Goal: Transaction & Acquisition: Purchase product/service

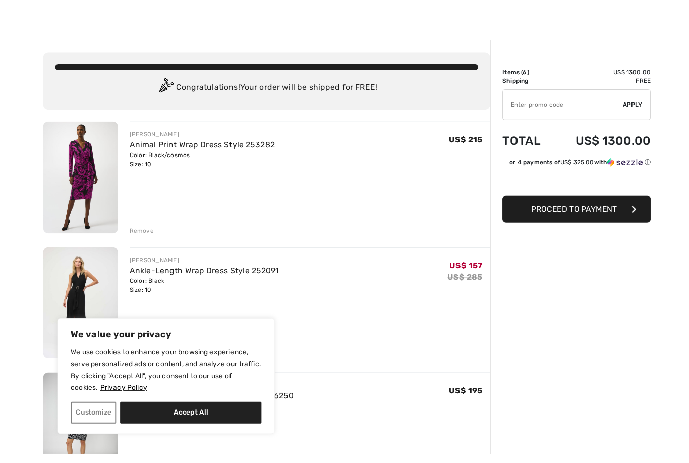
scroll to position [13, 0]
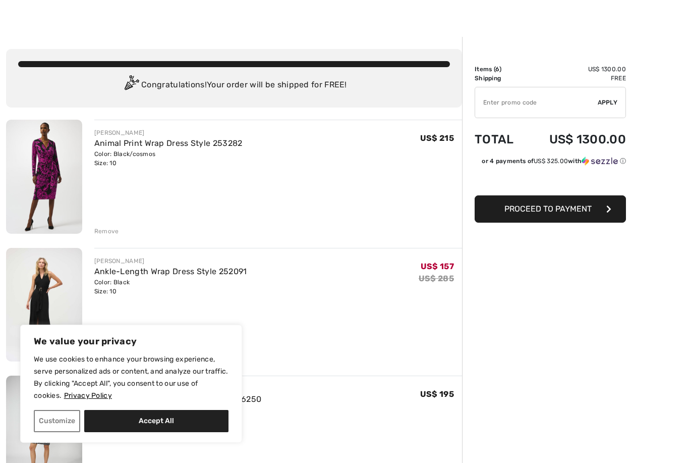
click at [111, 230] on div "Remove" at bounding box center [106, 231] width 25 height 9
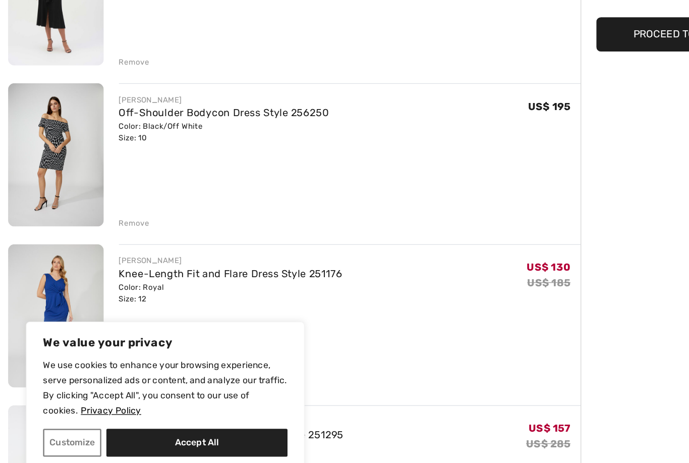
scroll to position [127, 0]
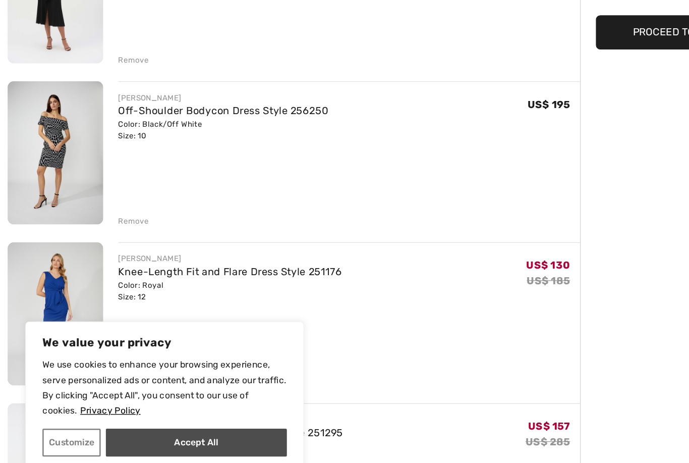
click at [154, 410] on button "Accept All" at bounding box center [156, 421] width 144 height 22
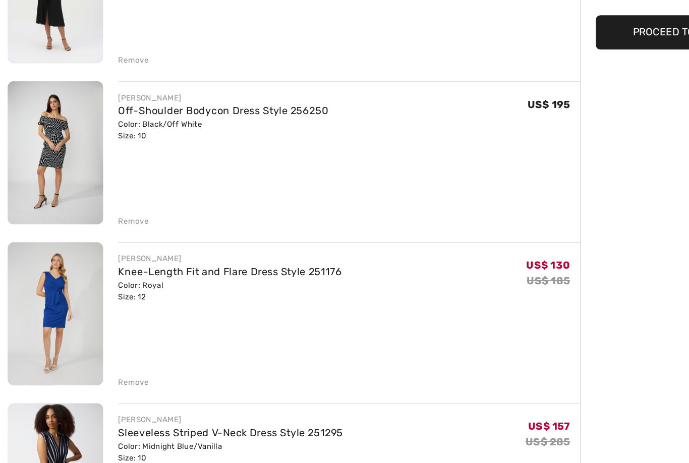
checkbox input "true"
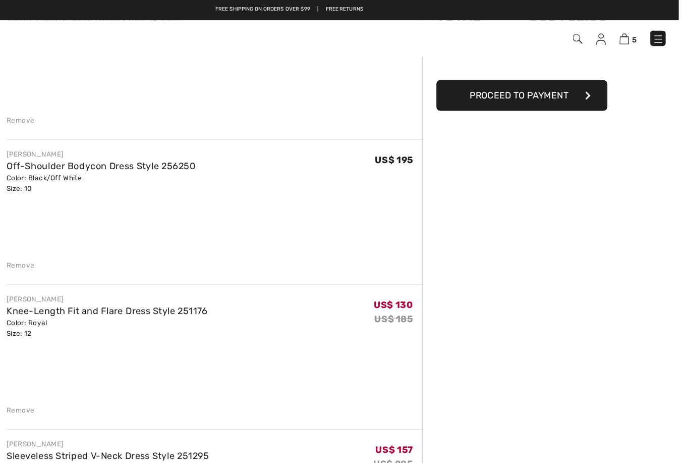
scroll to position [0, 0]
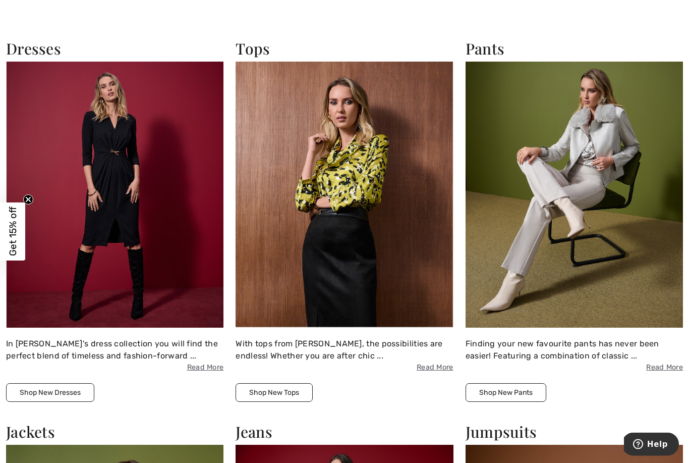
scroll to position [827, 0]
click at [130, 223] on img at bounding box center [115, 195] width 218 height 266
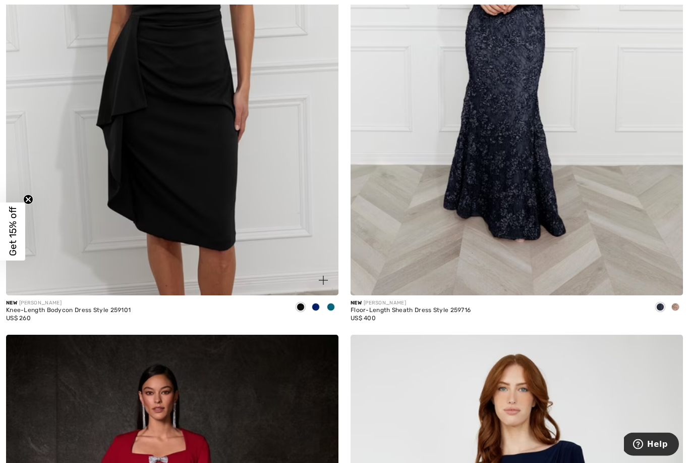
scroll to position [2485, 0]
click at [200, 224] on img at bounding box center [172, 45] width 333 height 499
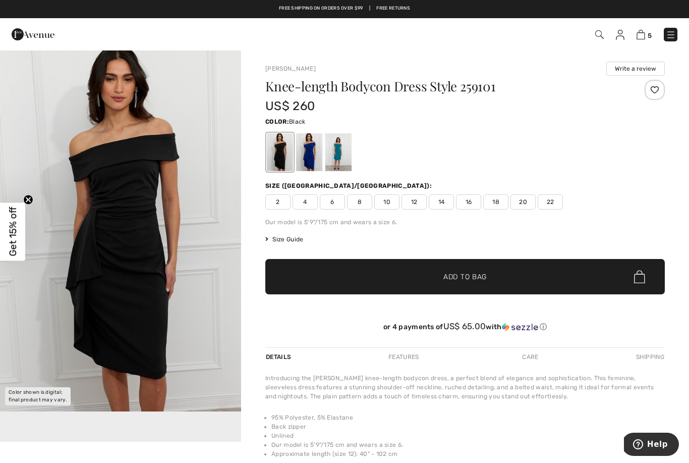
click at [278, 160] on div at bounding box center [280, 152] width 26 height 38
click at [283, 156] on div at bounding box center [280, 152] width 26 height 38
click at [340, 160] on div at bounding box center [339, 152] width 26 height 38
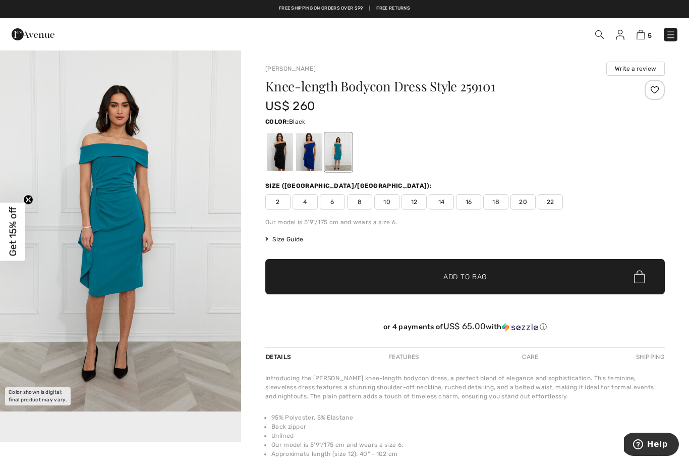
click at [281, 152] on div at bounding box center [280, 152] width 26 height 38
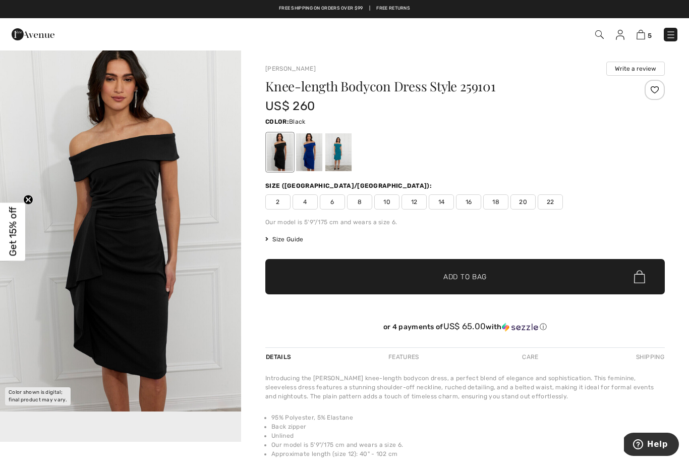
click at [390, 205] on span "10" at bounding box center [386, 201] width 25 height 15
click at [489, 276] on span "✔ Added to Bag Add to Bag" at bounding box center [465, 276] width 400 height 35
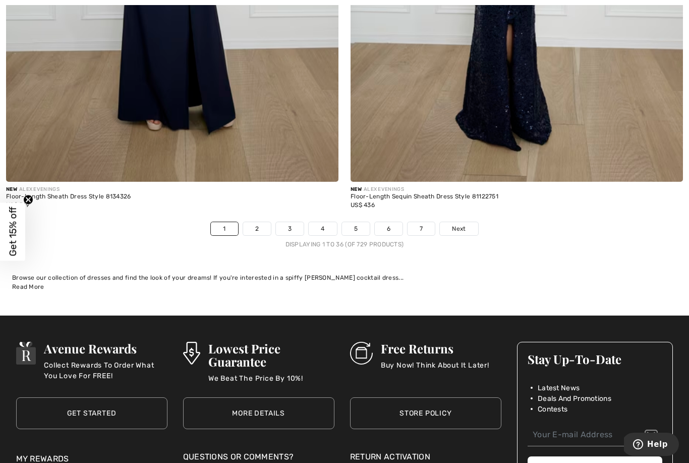
scroll to position [9869, 0]
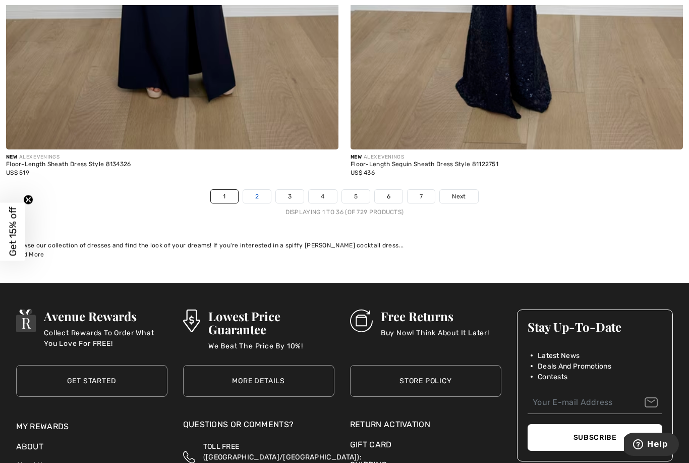
click at [256, 190] on link "2" at bounding box center [257, 196] width 28 height 13
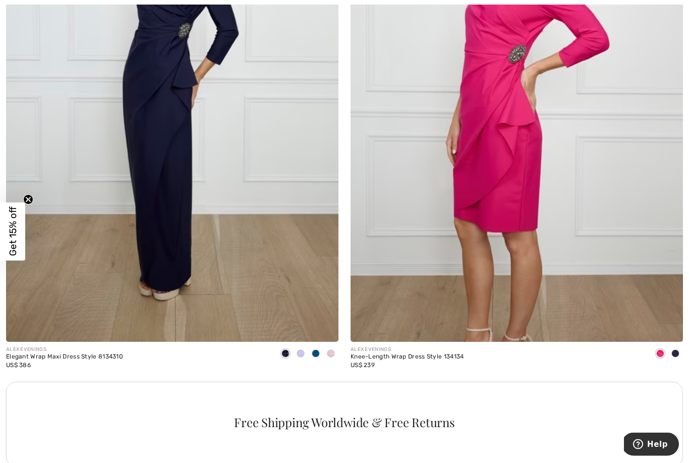
scroll to position [2977, 0]
click at [684, 347] on div "ALEX EVENINGS Knee-Length Wrap Dress Style 134134 US$ 239" at bounding box center [517, 111] width 345 height 538
click at [454, 355] on div "Knee-Length Wrap Dress Style 134134" at bounding box center [408, 356] width 114 height 7
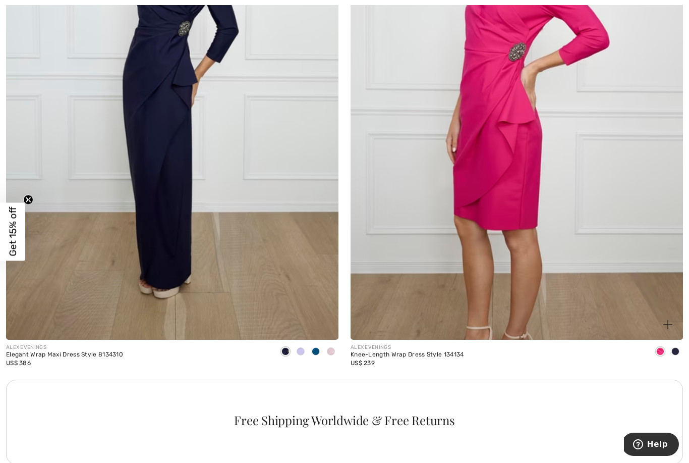
click at [433, 359] on div "US$ 239" at bounding box center [408, 362] width 114 height 9
click at [424, 351] on div "Knee-Length Wrap Dress Style 134134" at bounding box center [408, 354] width 114 height 7
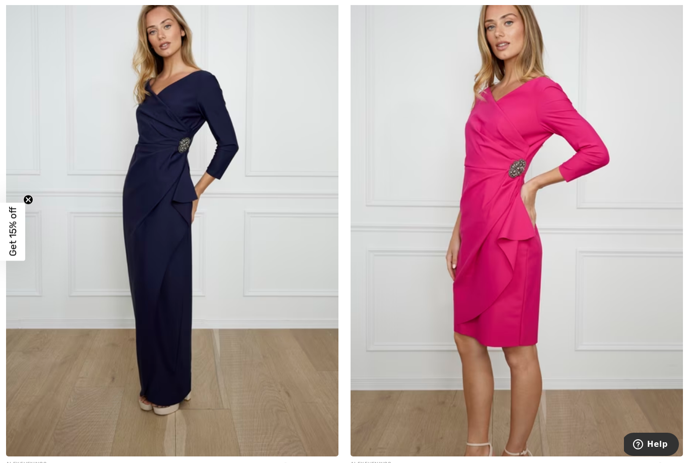
scroll to position [2863, 0]
click at [518, 261] on img at bounding box center [517, 206] width 333 height 499
click at [522, 257] on img at bounding box center [517, 206] width 333 height 499
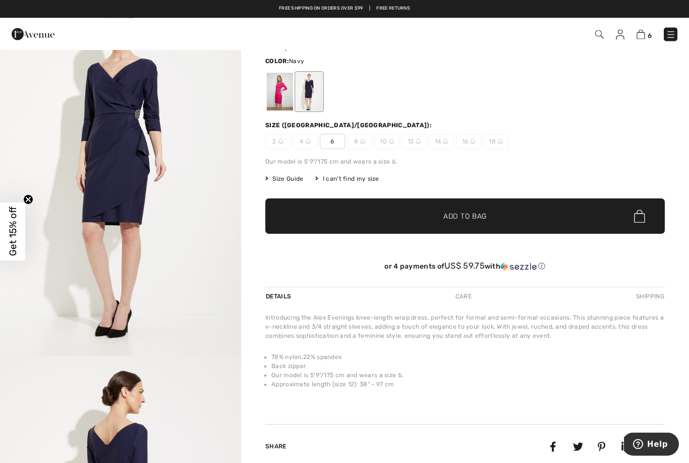
scroll to position [27, 0]
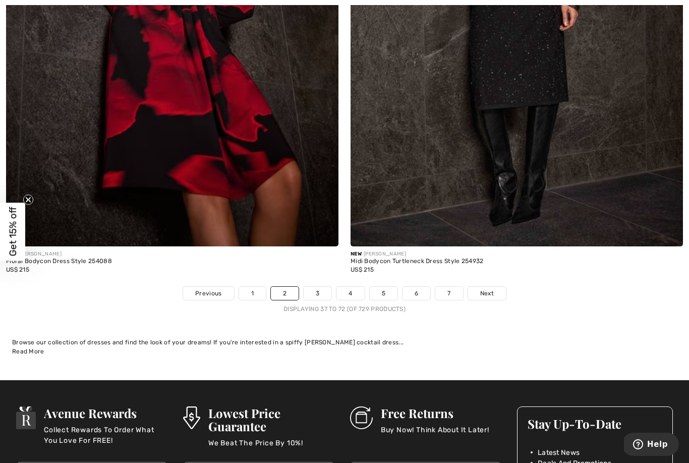
scroll to position [9866, 0]
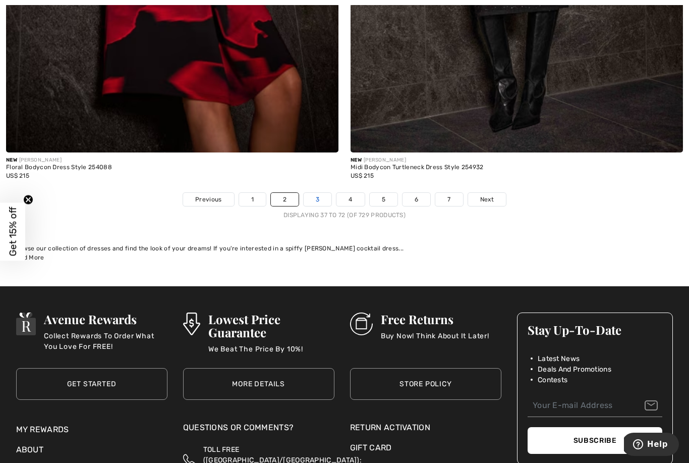
click at [318, 194] on link "3" at bounding box center [318, 199] width 28 height 13
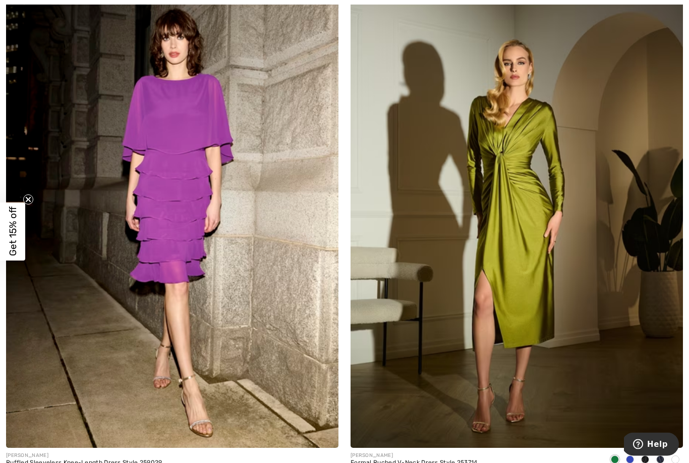
scroll to position [6879, 0]
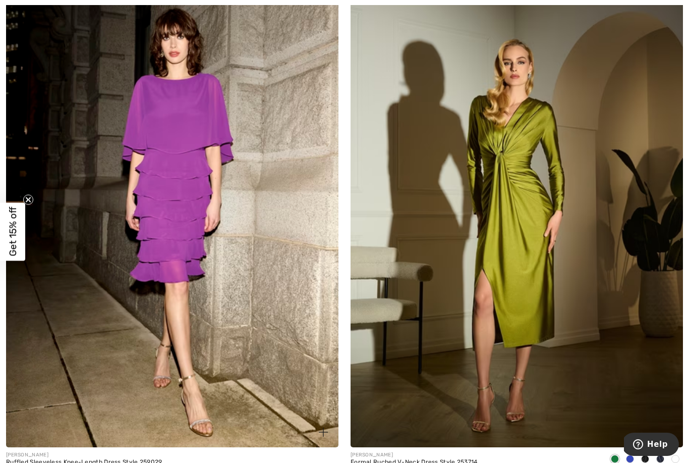
click at [197, 222] on img at bounding box center [172, 197] width 333 height 499
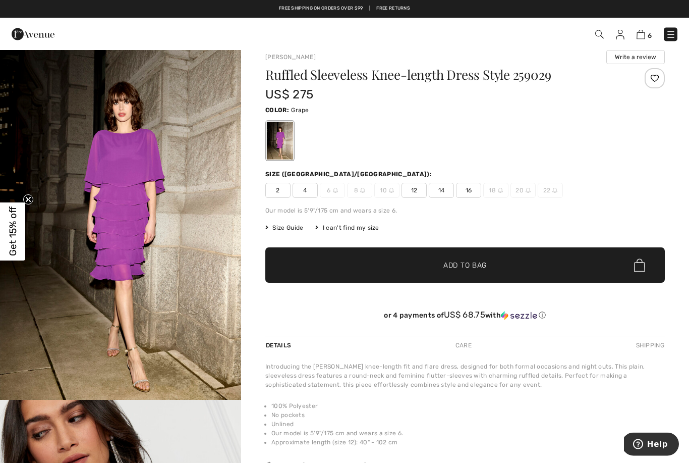
scroll to position [4, 0]
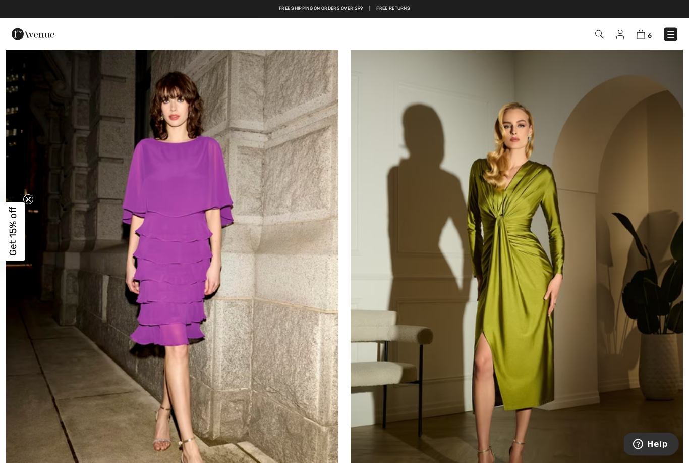
scroll to position [6816, 0]
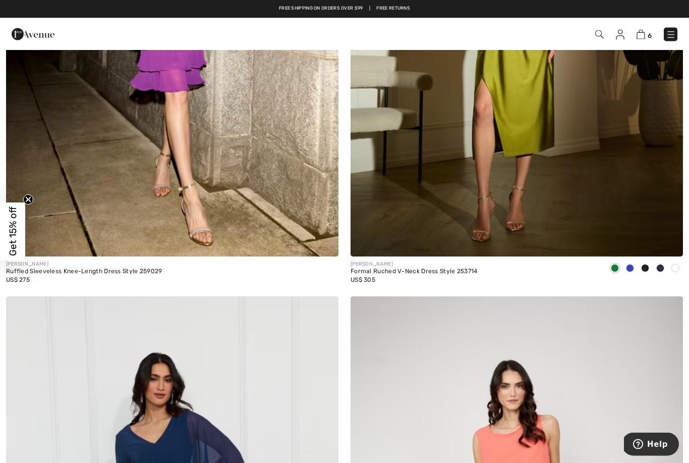
click at [634, 264] on span at bounding box center [630, 268] width 8 height 8
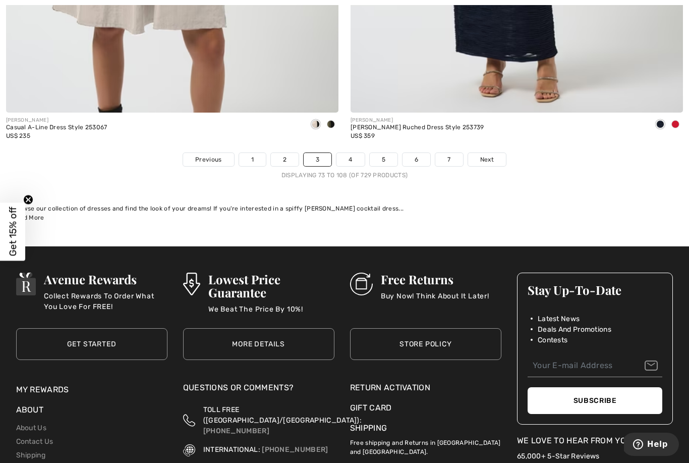
scroll to position [9905, 0]
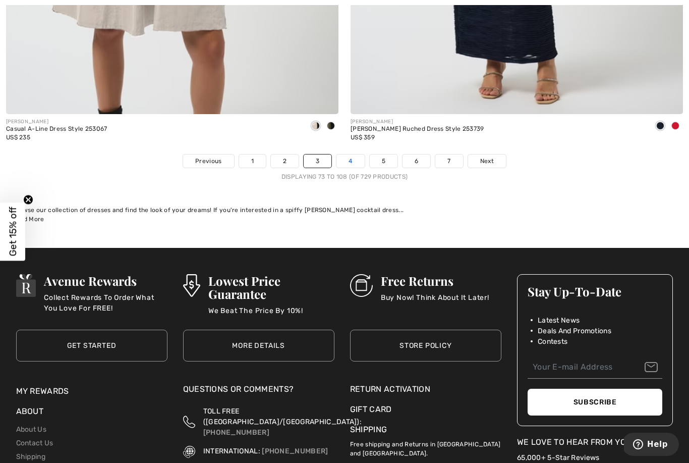
click at [344, 154] on link "4" at bounding box center [351, 160] width 28 height 13
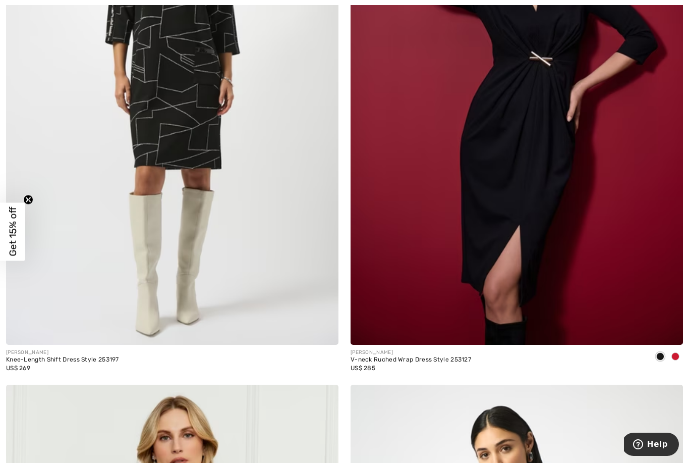
scroll to position [1904, 0]
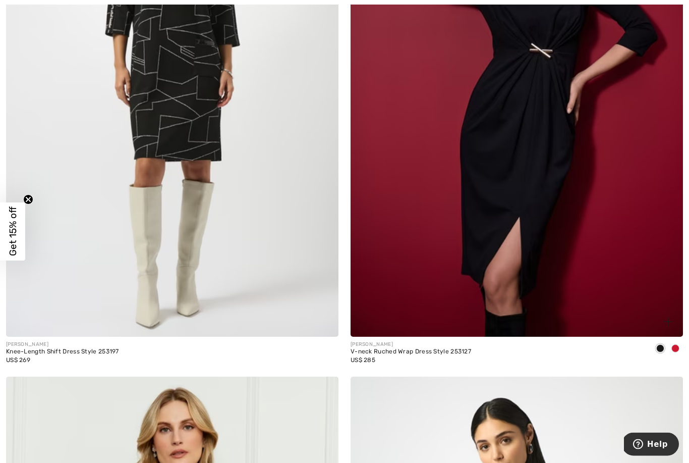
click at [454, 351] on div "V-neck Ruched Wrap Dress Style 253127" at bounding box center [411, 352] width 121 height 7
click at [541, 234] on img at bounding box center [517, 88] width 333 height 499
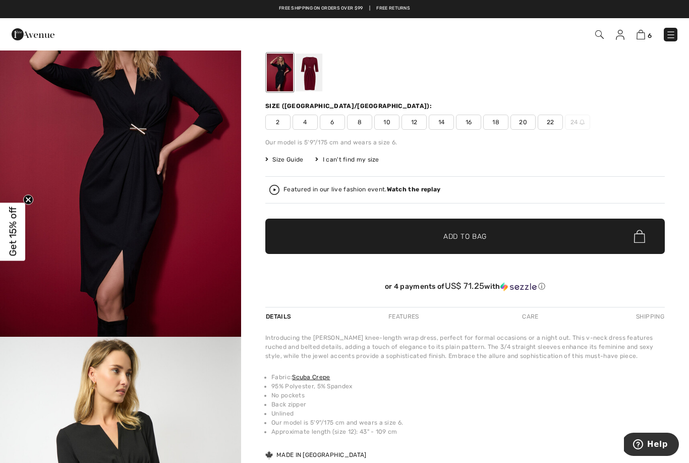
scroll to position [68, 0]
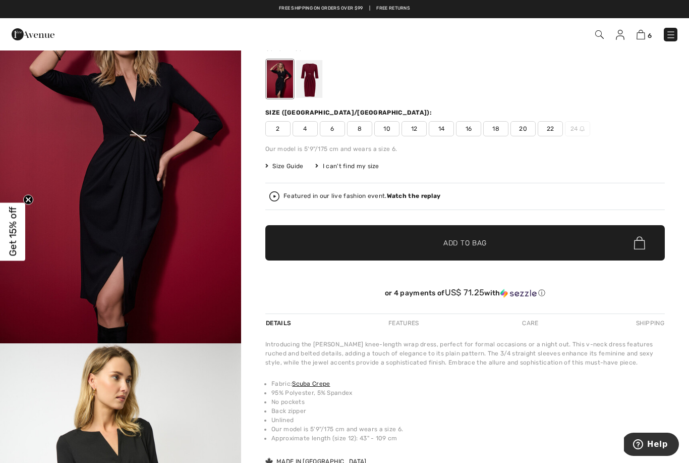
click at [389, 131] on span "10" at bounding box center [386, 128] width 25 height 15
click at [363, 122] on span "8" at bounding box center [359, 128] width 25 height 15
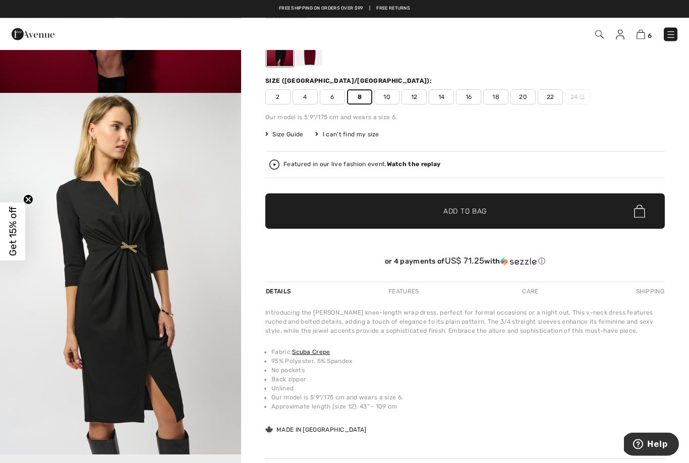
scroll to position [77, 0]
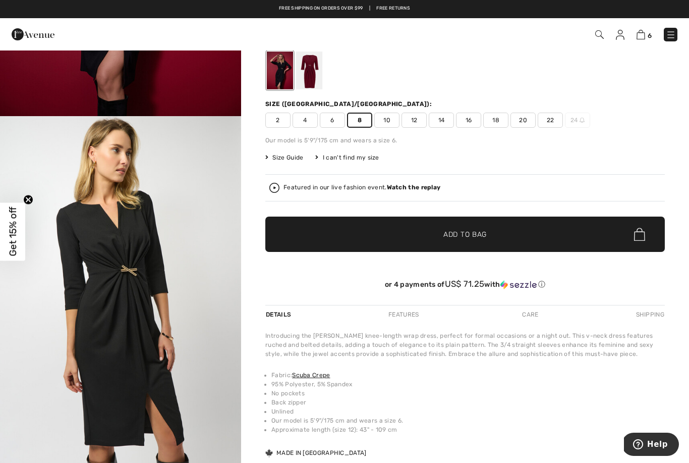
click at [389, 121] on span "10" at bounding box center [386, 120] width 25 height 15
click at [489, 242] on span "✔ Added to Bag Add to Bag" at bounding box center [465, 234] width 400 height 35
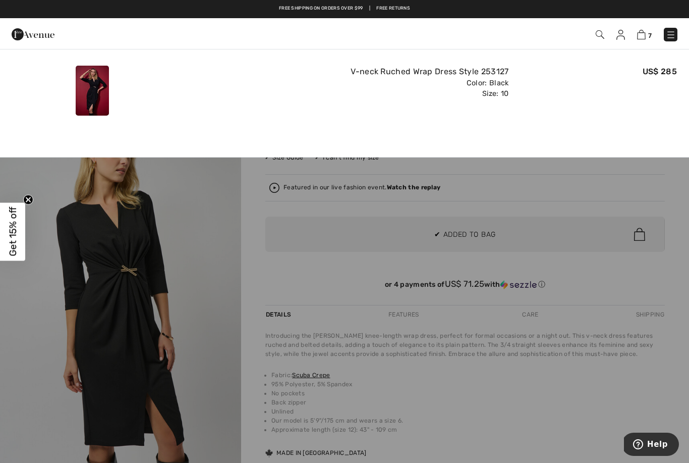
scroll to position [0, 0]
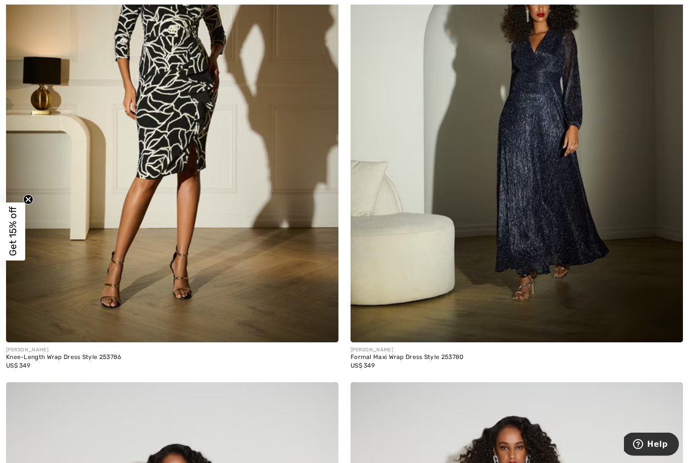
scroll to position [7564, 0]
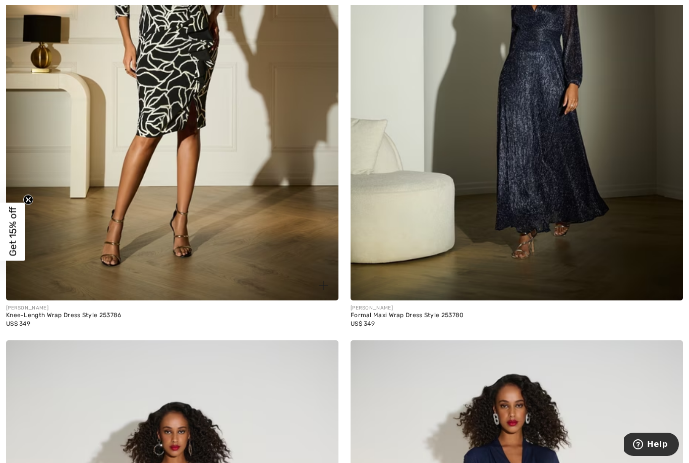
click at [98, 319] on div "US$ 349" at bounding box center [64, 323] width 116 height 9
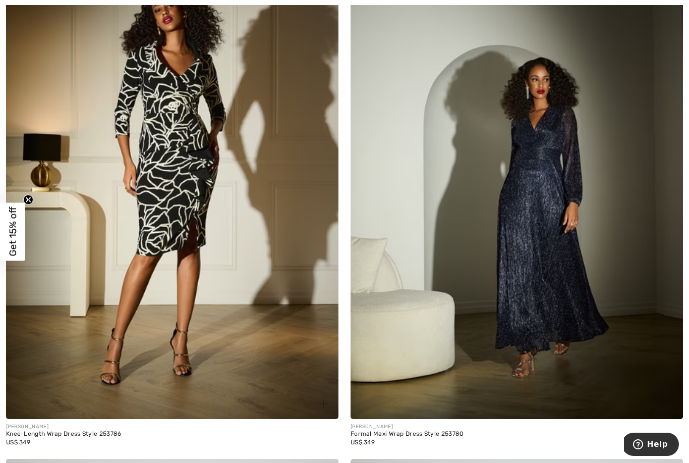
scroll to position [7482, 0]
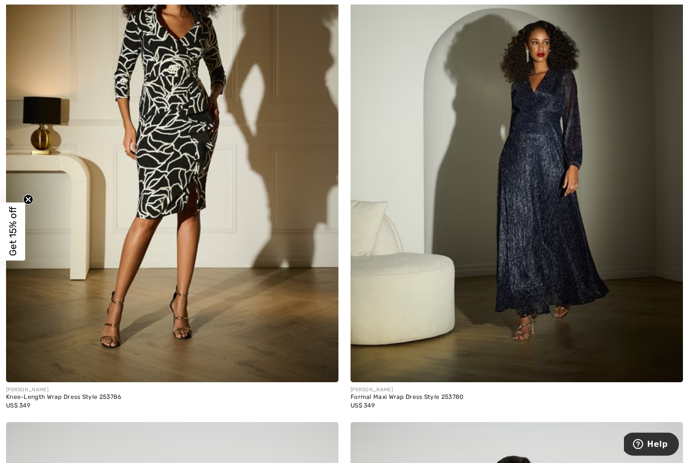
click at [78, 394] on div "Knee-Length Wrap Dress Style 253786" at bounding box center [64, 397] width 116 height 7
click at [185, 185] on img at bounding box center [172, 133] width 333 height 499
click at [200, 115] on img at bounding box center [172, 133] width 333 height 499
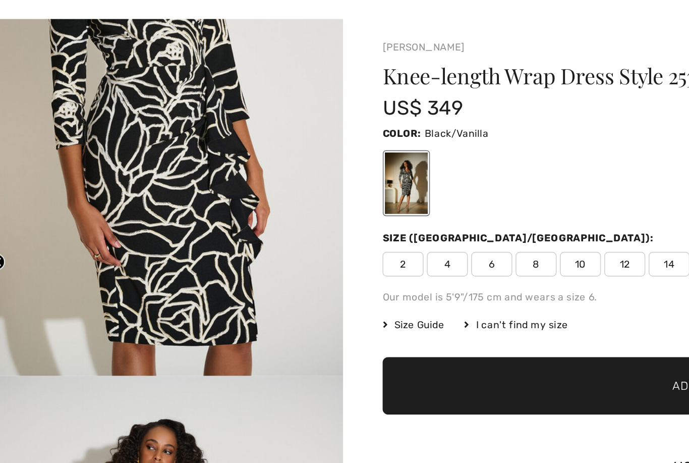
scroll to position [1228, 0]
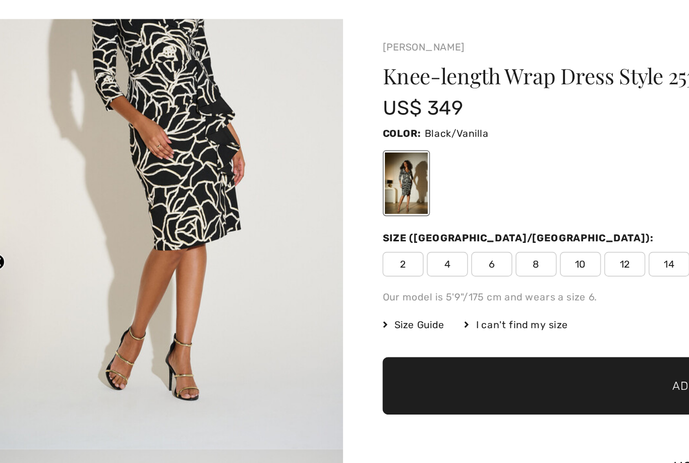
click at [241, 231] on div "[PERSON_NAME] Write a review Knee-length Wrap Dress Style 253786 US$ 349 Color:…" at bounding box center [465, 319] width 448 height 543
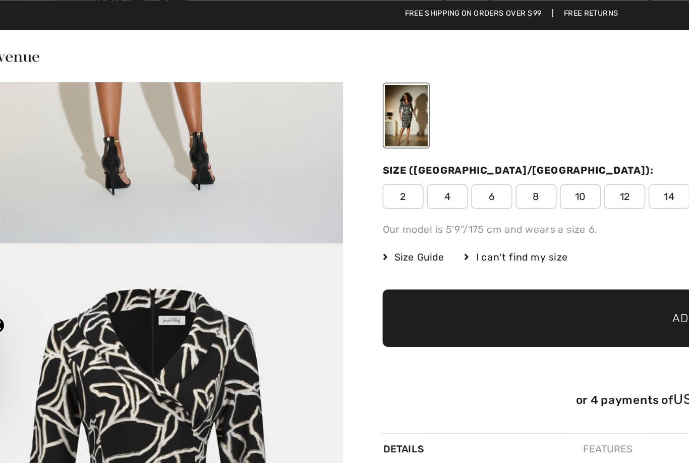
scroll to position [0, 0]
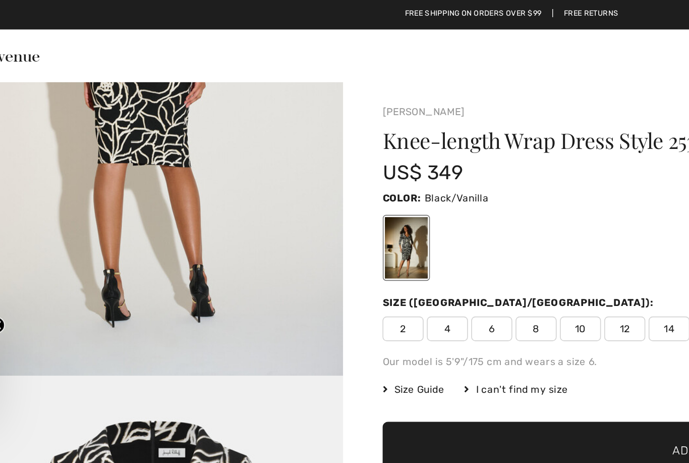
click at [374, 200] on span "10" at bounding box center [386, 201] width 25 height 15
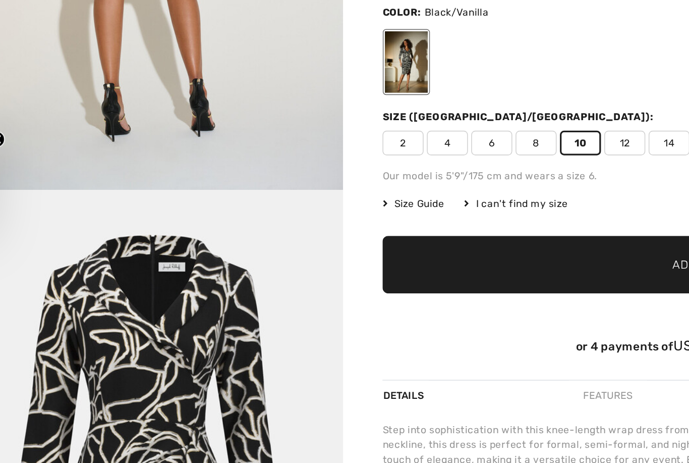
click at [444, 272] on span "Add to Bag" at bounding box center [465, 277] width 43 height 11
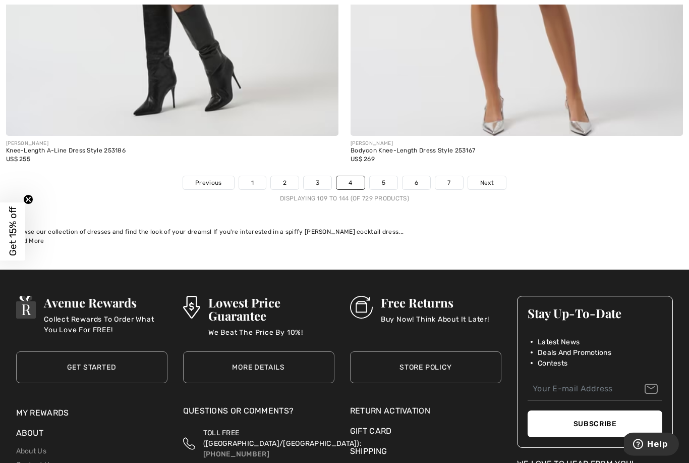
scroll to position [9885, 0]
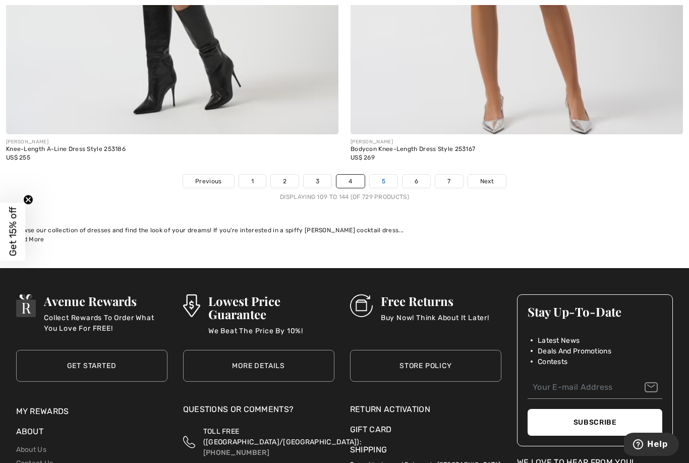
click at [387, 175] on link "5" at bounding box center [384, 181] width 28 height 13
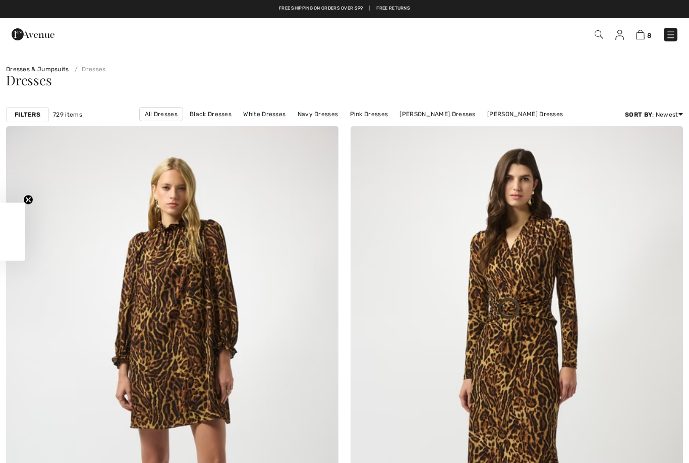
checkbox input "true"
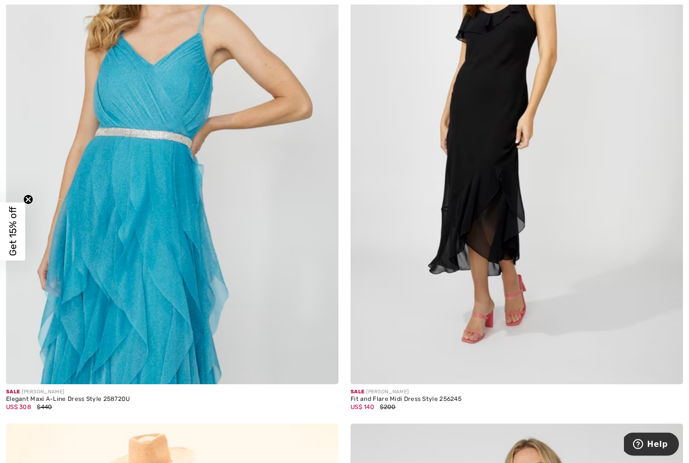
scroll to position [5210, 0]
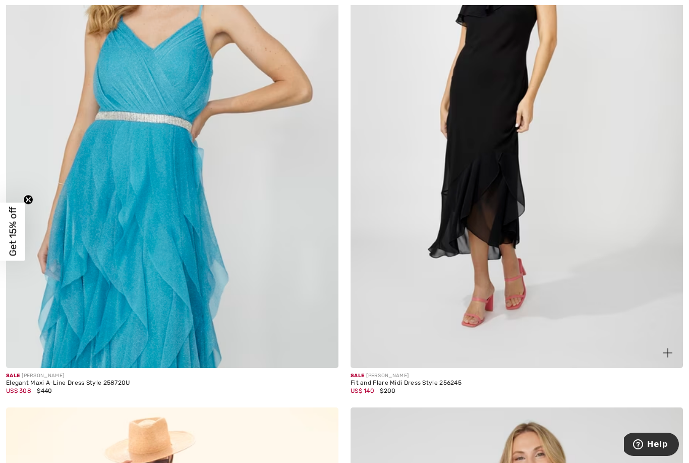
click at [426, 380] on div "Fit and Flare Midi Dress Style 256245" at bounding box center [406, 383] width 111 height 7
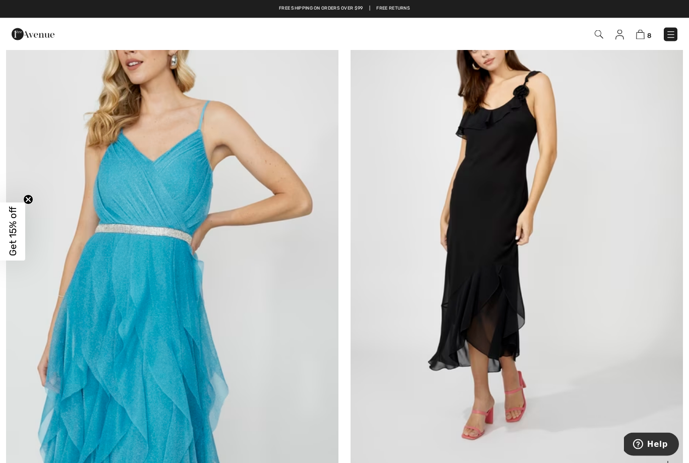
scroll to position [5088, 0]
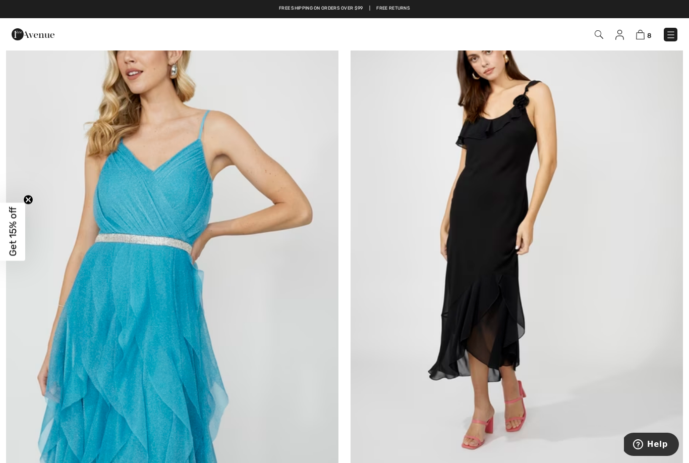
click at [501, 326] on img at bounding box center [517, 240] width 333 height 499
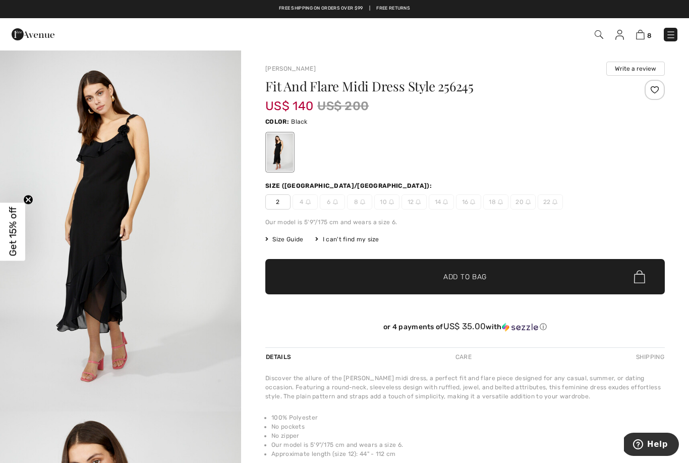
click at [504, 391] on div "Discover the allure of the [PERSON_NAME] midi dress, a perfect fit and flare pi…" at bounding box center [465, 386] width 400 height 27
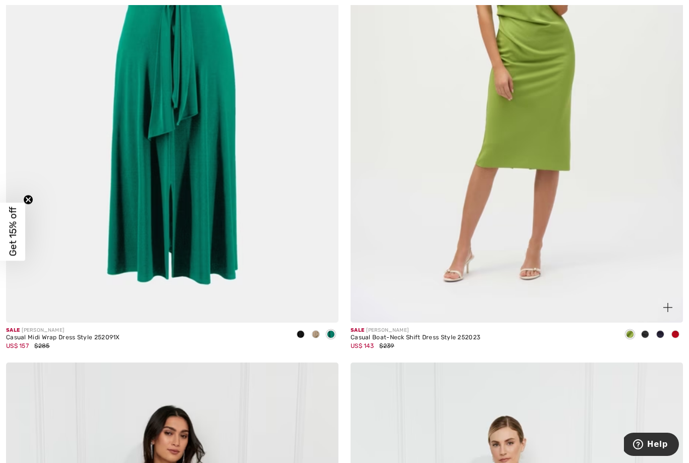
scroll to position [7005, 0]
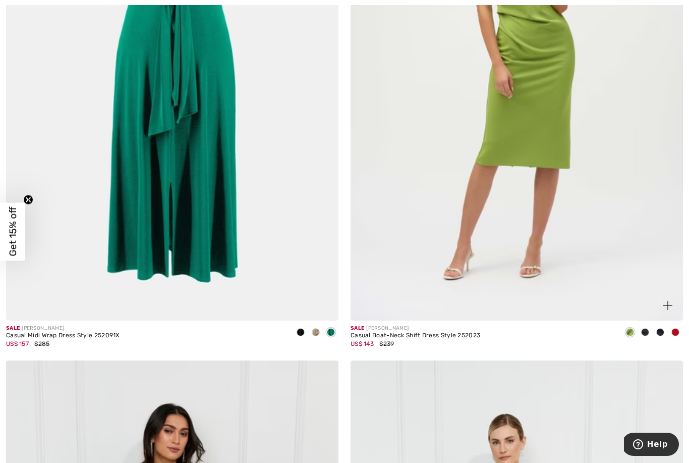
click at [652, 328] on div at bounding box center [645, 333] width 15 height 17
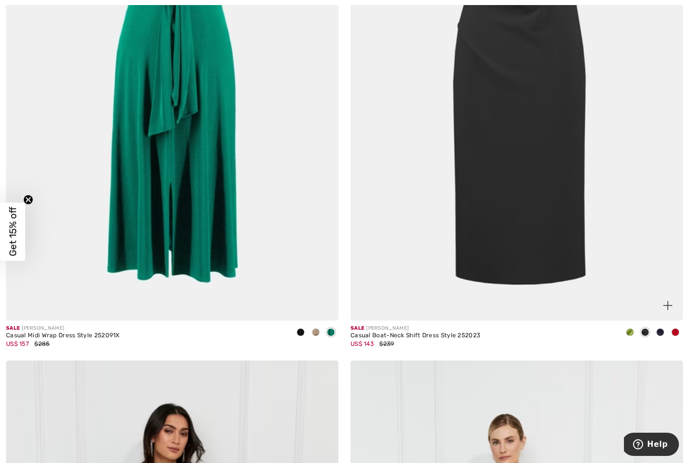
click at [650, 325] on div at bounding box center [645, 333] width 15 height 17
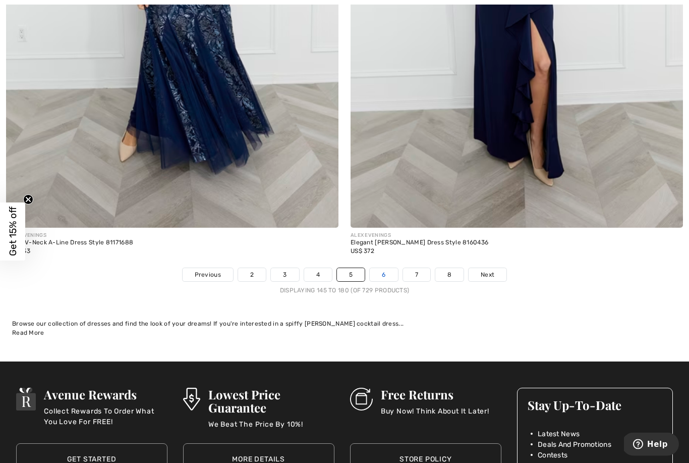
scroll to position [9791, 0]
click at [383, 268] on link "6" at bounding box center [384, 274] width 28 height 13
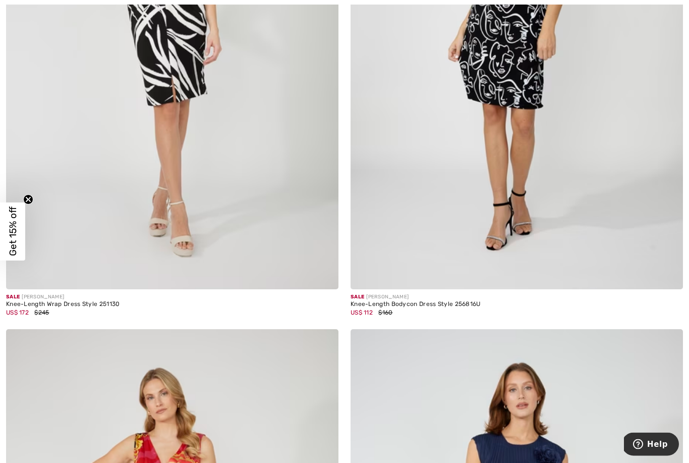
scroll to position [4765, 0]
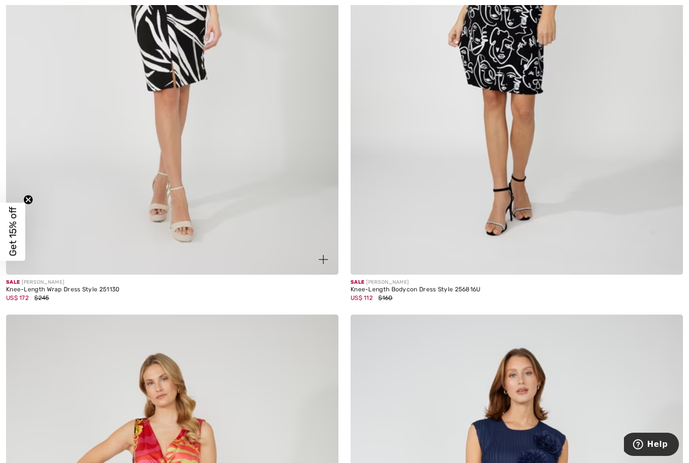
click at [179, 114] on img at bounding box center [172, 25] width 333 height 499
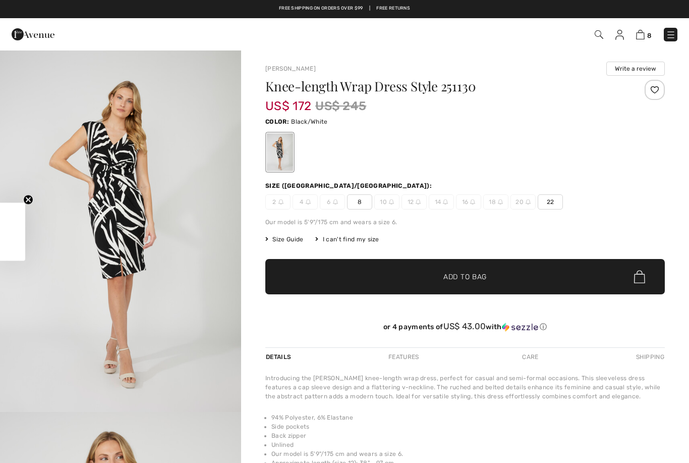
checkbox input "true"
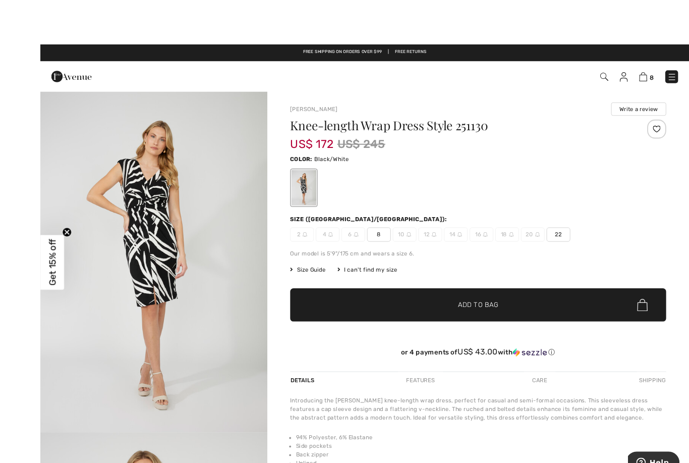
scroll to position [2, 0]
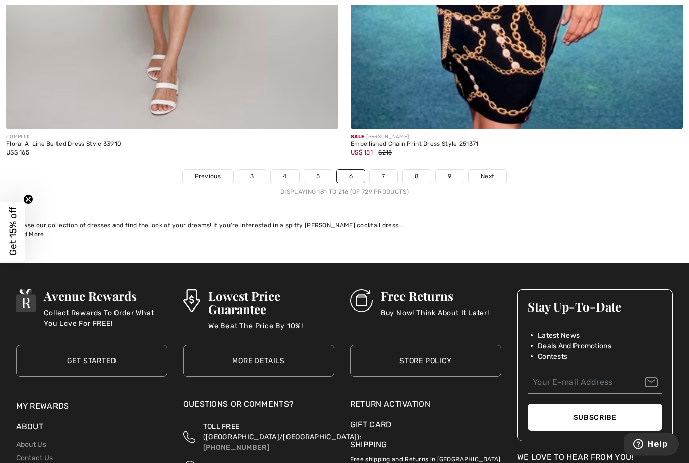
scroll to position [9890, 0]
click at [384, 174] on link "7" at bounding box center [383, 176] width 27 height 13
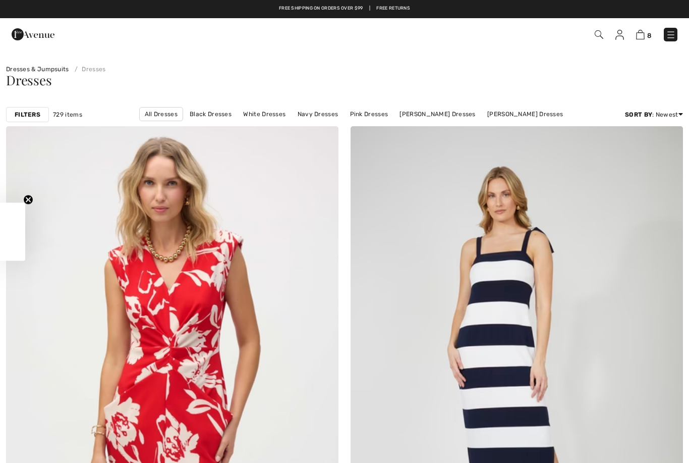
checkbox input "true"
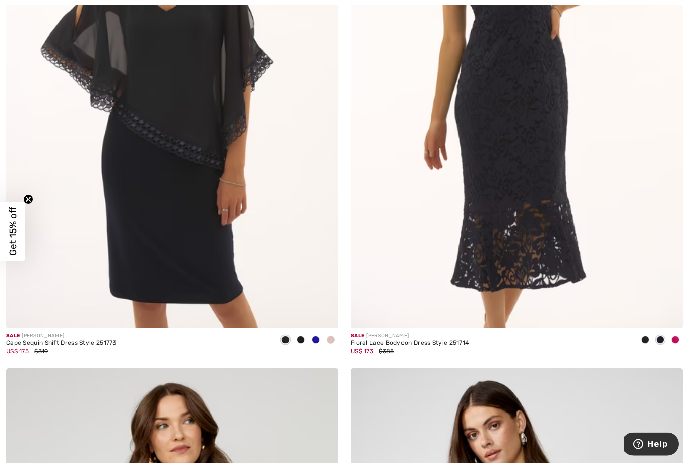
scroll to position [1374, 0]
click at [453, 347] on div "US$ 173 $385" at bounding box center [410, 351] width 118 height 9
click at [531, 257] on img at bounding box center [517, 78] width 333 height 499
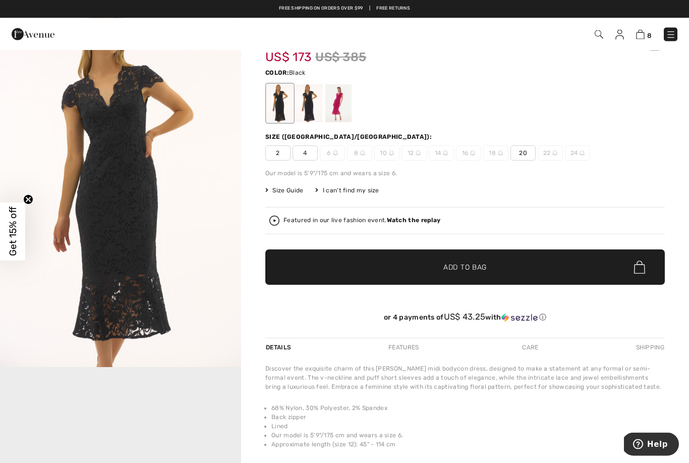
scroll to position [25, 0]
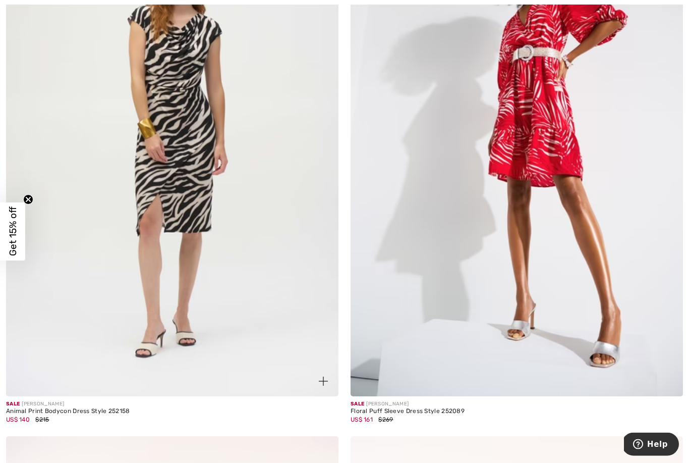
scroll to position [8546, 0]
click at [103, 415] on div "US$ 140 $215" at bounding box center [68, 419] width 124 height 9
click at [202, 206] on img at bounding box center [172, 146] width 333 height 499
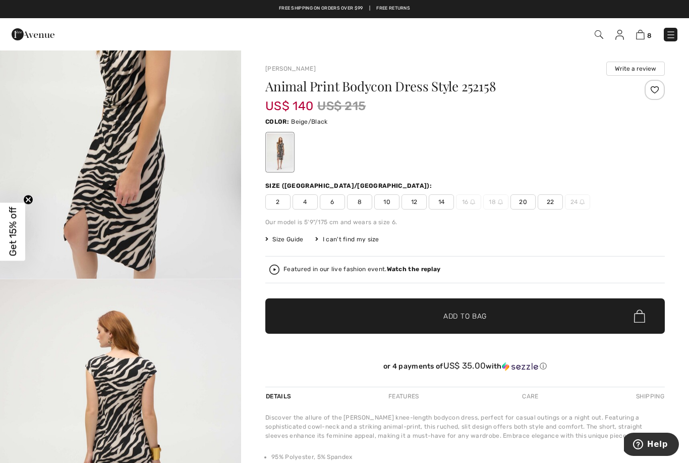
click at [391, 205] on span "10" at bounding box center [386, 201] width 25 height 15
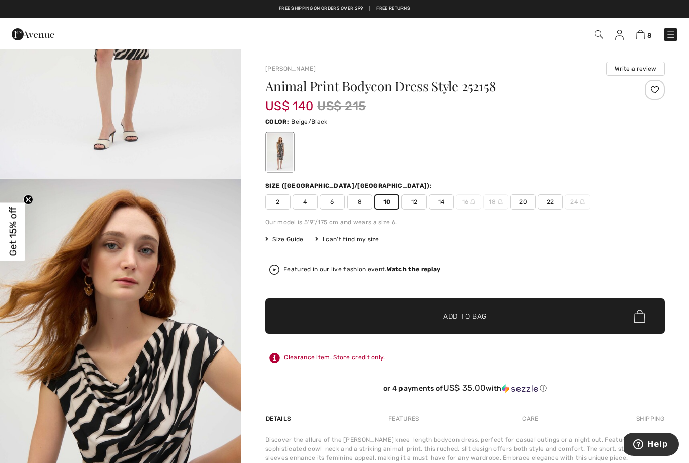
scroll to position [231, 0]
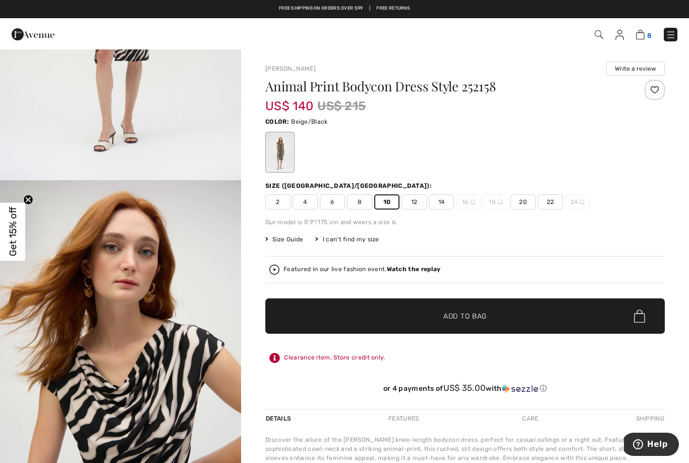
click at [643, 38] on img at bounding box center [640, 35] width 9 height 10
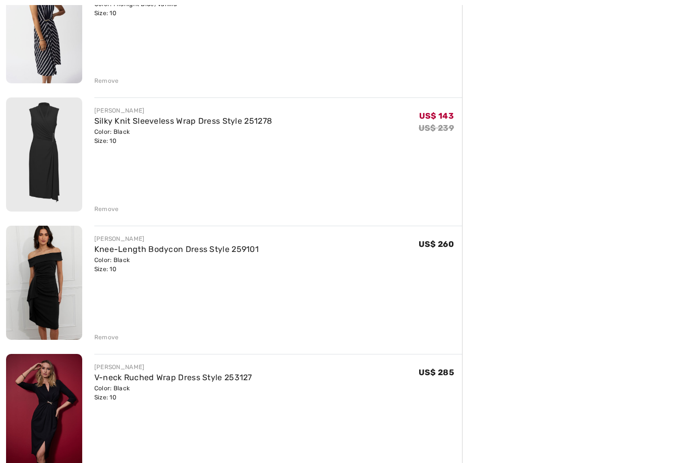
scroll to position [562, 0]
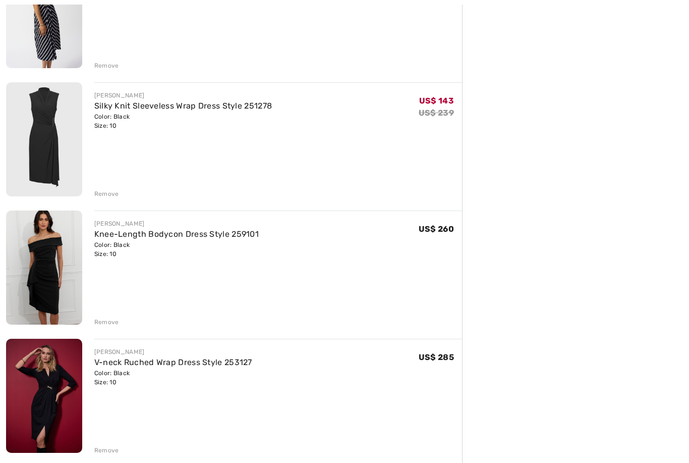
click at [54, 280] on img at bounding box center [44, 268] width 76 height 114
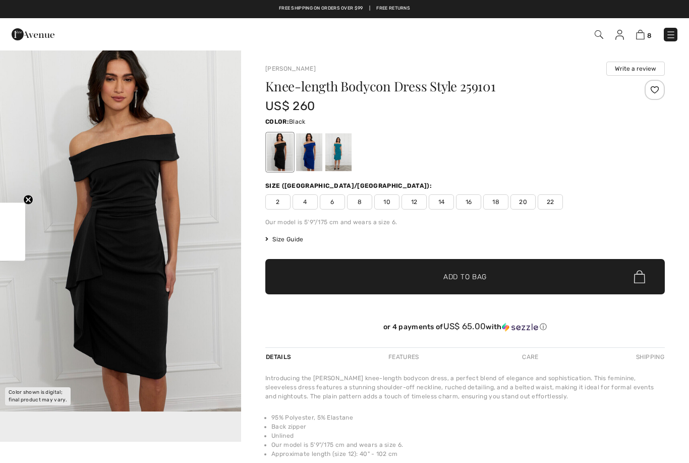
checkbox input "true"
